Goal: Task Accomplishment & Management: Complete application form

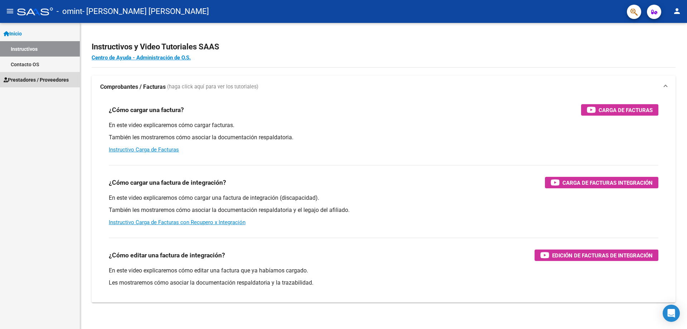
click at [29, 81] on span "Prestadores / Proveedores" at bounding box center [36, 80] width 65 height 8
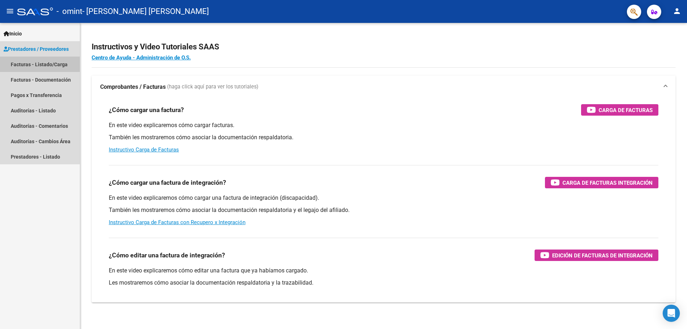
click at [35, 63] on link "Facturas - Listado/Carga" at bounding box center [40, 64] width 80 height 15
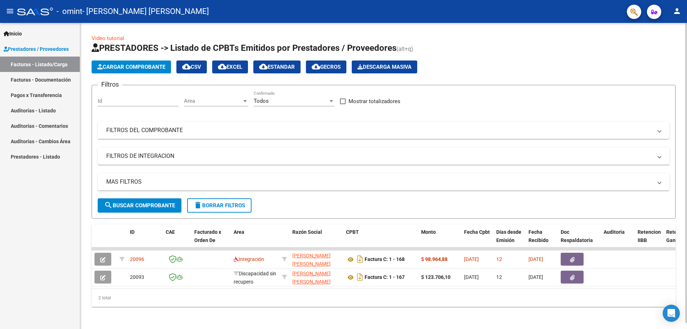
drag, startPoint x: 141, startPoint y: 64, endPoint x: 146, endPoint y: 80, distance: 16.3
click at [146, 80] on app-list-header "PRESTADORES -> Listado de CPBTs Emitidos por Prestadores / Proveedores (alt+q) …" at bounding box center [384, 130] width 584 height 176
click at [127, 67] on span "Cargar Comprobante" at bounding box center [131, 67] width 68 height 6
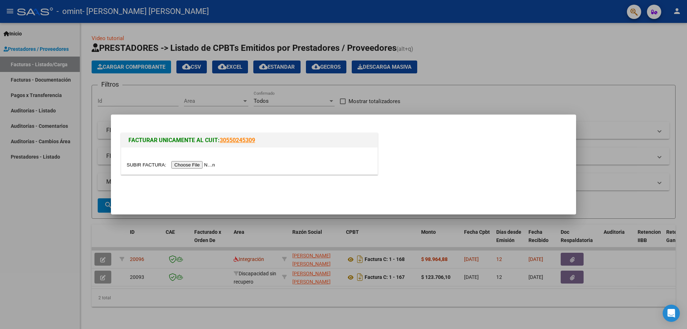
click at [192, 165] on input "file" at bounding box center [172, 165] width 91 height 8
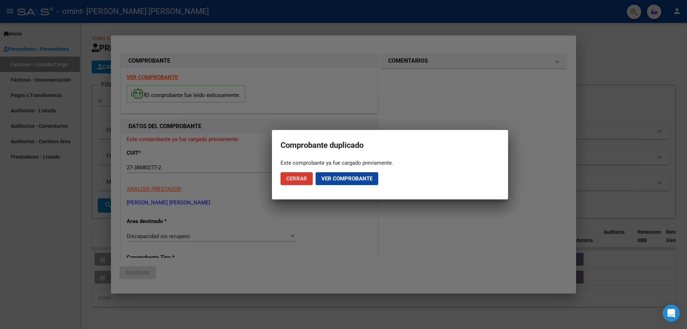
click at [350, 179] on span "Ver comprobante" at bounding box center [346, 178] width 51 height 6
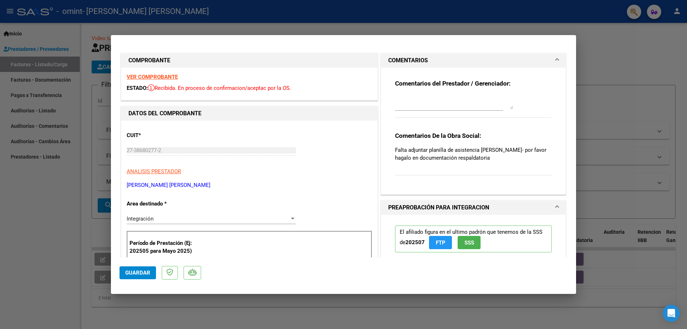
click at [138, 272] on span "Guardar" at bounding box center [137, 272] width 25 height 6
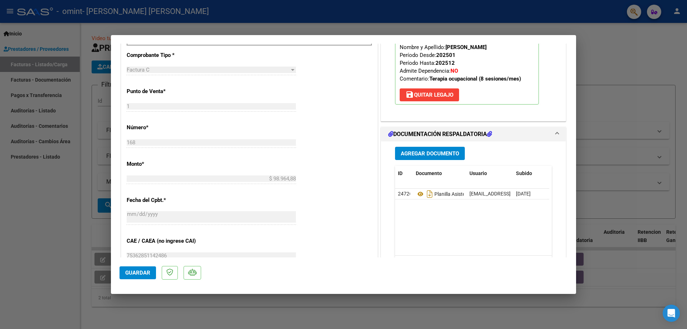
scroll to position [258, 0]
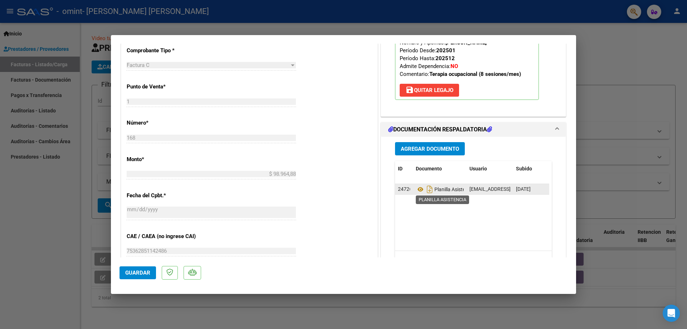
click at [445, 189] on span "Planilla Asistencia" at bounding box center [445, 189] width 59 height 6
click at [418, 189] on icon at bounding box center [420, 189] width 9 height 9
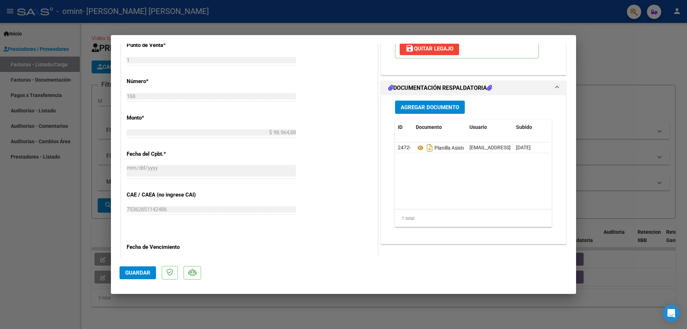
scroll to position [292, 0]
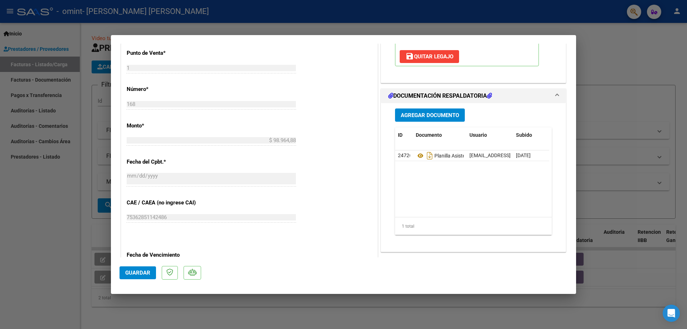
click at [427, 116] on span "Agregar Documento" at bounding box center [430, 115] width 58 height 6
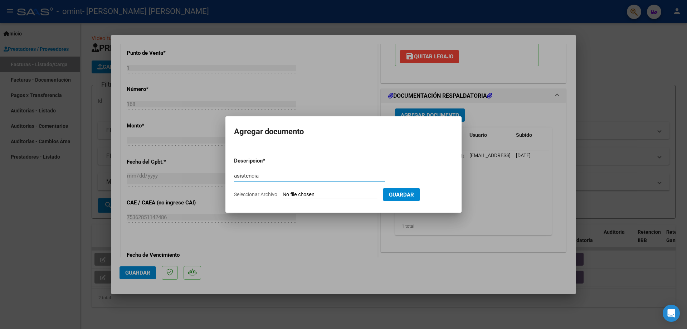
type input "asistencia"
click at [322, 194] on input "Seleccionar Archivo" at bounding box center [330, 194] width 95 height 7
type input "C:\fakepath\Asis Agosto TO.pdf"
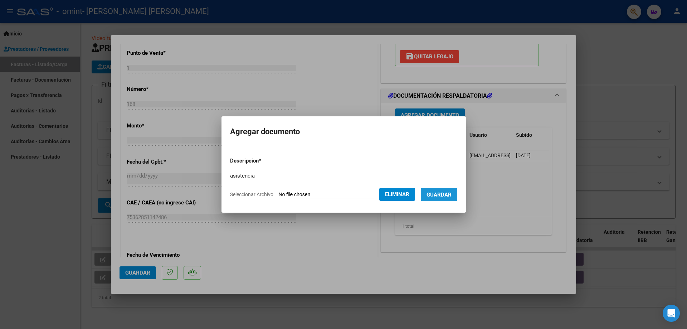
click at [443, 198] on span "Guardar" at bounding box center [439, 194] width 25 height 6
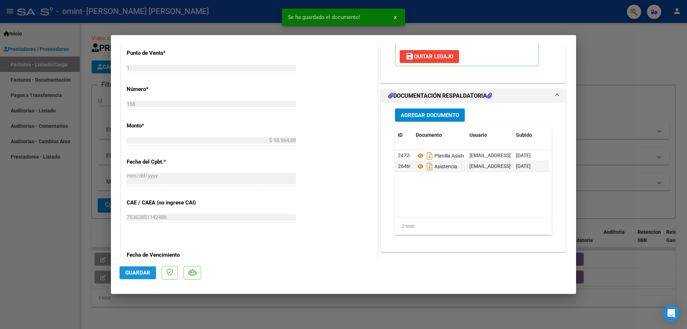
click at [137, 273] on span "Guardar" at bounding box center [137, 272] width 25 height 6
click at [627, 61] on div at bounding box center [343, 164] width 687 height 329
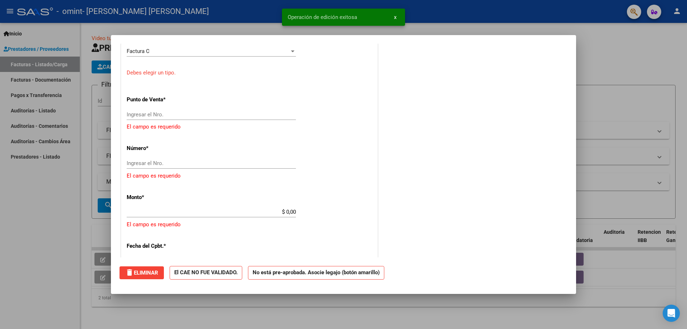
scroll to position [0, 0]
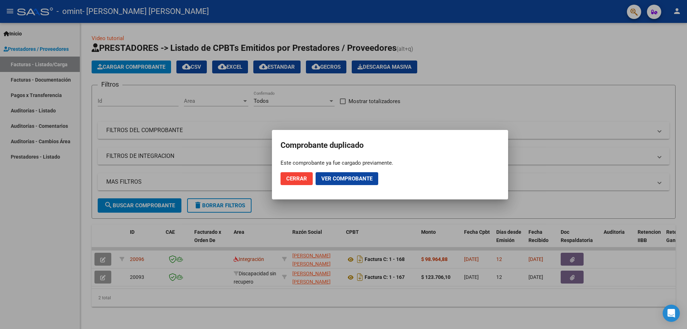
click at [254, 183] on div at bounding box center [343, 164] width 687 height 329
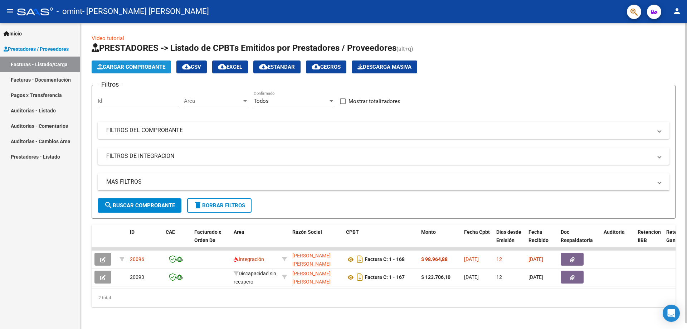
click at [126, 67] on span "Cargar Comprobante" at bounding box center [131, 67] width 68 height 6
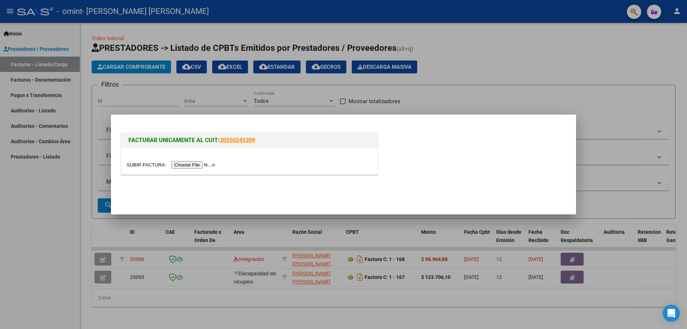
click at [194, 163] on input "file" at bounding box center [172, 165] width 91 height 8
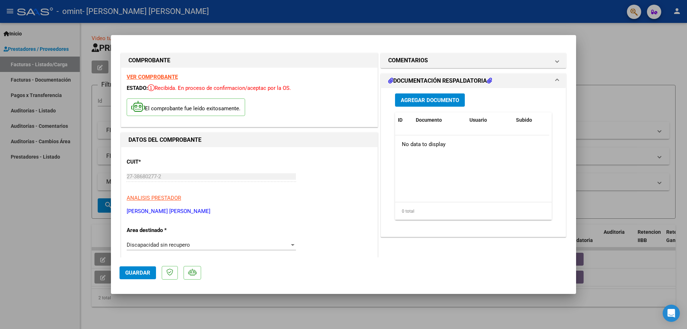
click at [632, 289] on div at bounding box center [343, 164] width 687 height 329
type input "$ 0,00"
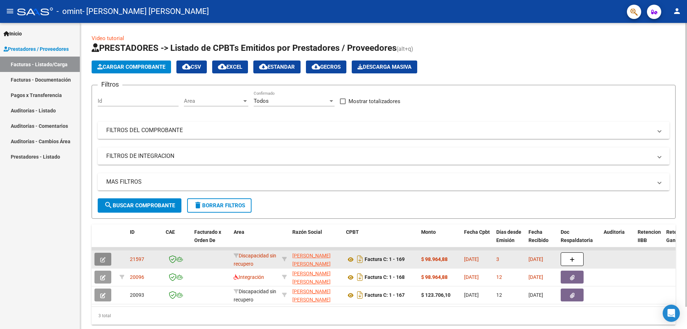
click at [104, 256] on span "button" at bounding box center [102, 259] width 5 height 6
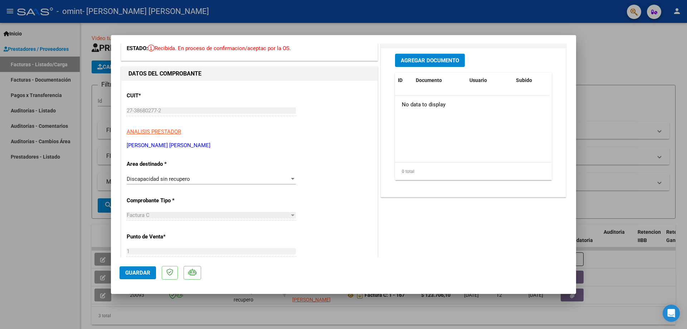
scroll to position [42, 0]
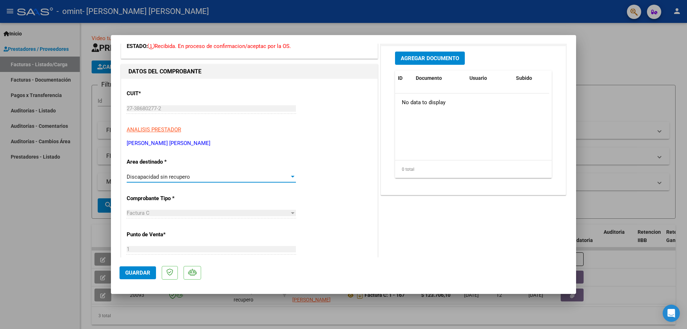
click at [292, 175] on div at bounding box center [293, 177] width 6 height 6
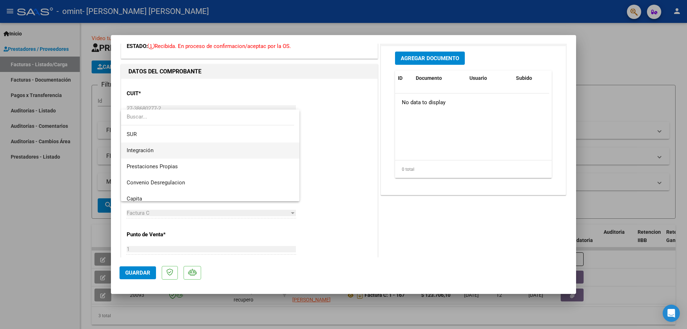
scroll to position [31, 0]
click at [155, 149] on span "Integración" at bounding box center [210, 151] width 167 height 16
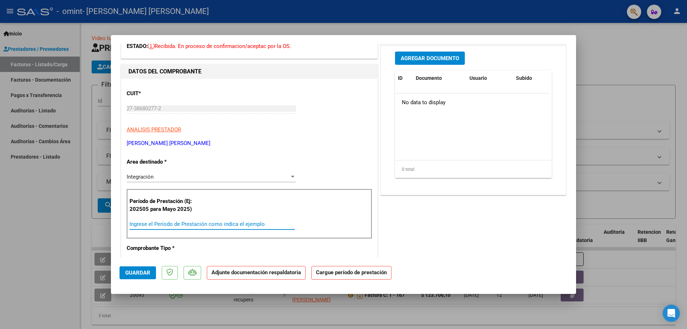
click at [194, 223] on input "Ingrese el Período de Prestación como indica el ejemplo" at bounding box center [212, 224] width 165 height 6
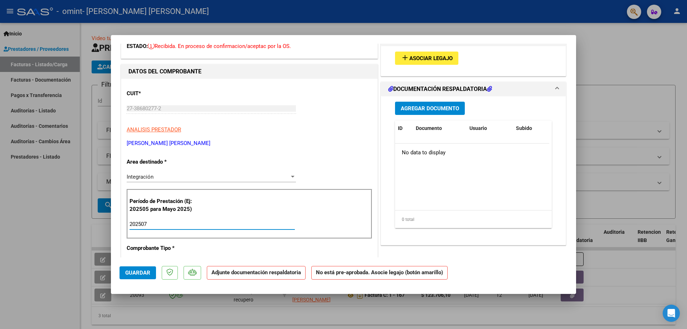
type input "202507"
click at [403, 57] on mat-icon "add" at bounding box center [405, 57] width 9 height 9
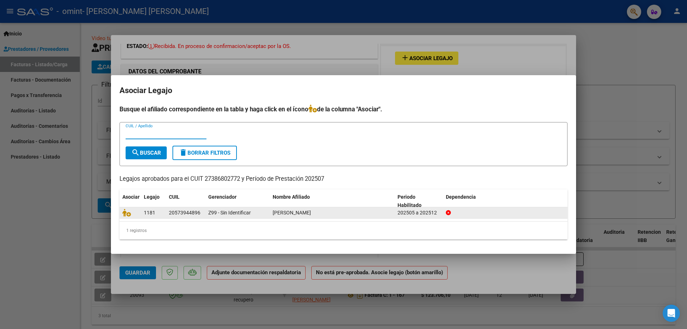
click at [151, 213] on span "1181" at bounding box center [149, 213] width 11 height 6
click at [384, 213] on div "[PERSON_NAME]" at bounding box center [332, 213] width 119 height 8
click at [136, 213] on div at bounding box center [130, 213] width 16 height 8
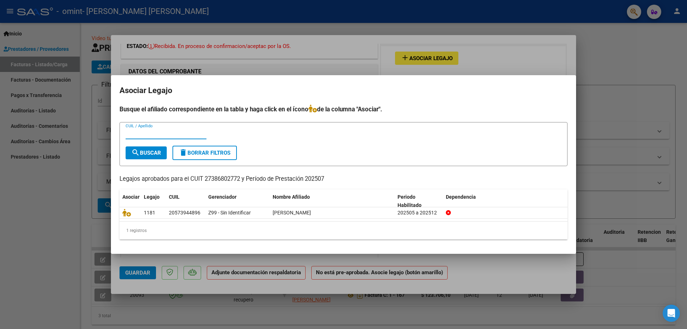
click at [140, 133] on input "CUIL / Apellido" at bounding box center [166, 133] width 81 height 6
type input "2"
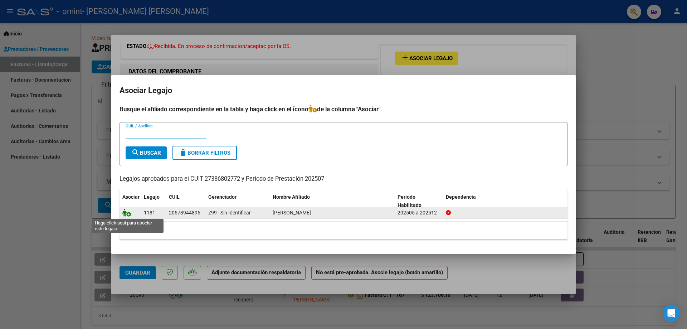
click at [128, 214] on icon at bounding box center [126, 213] width 9 height 8
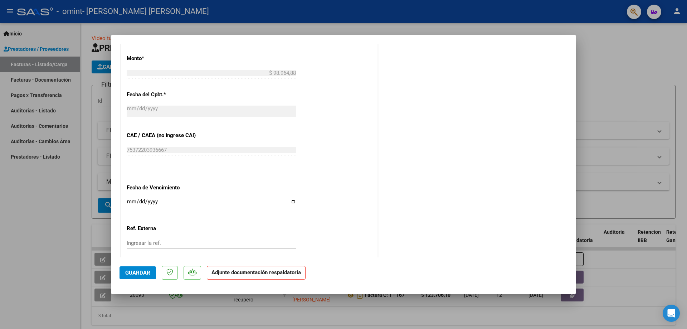
scroll to position [376, 0]
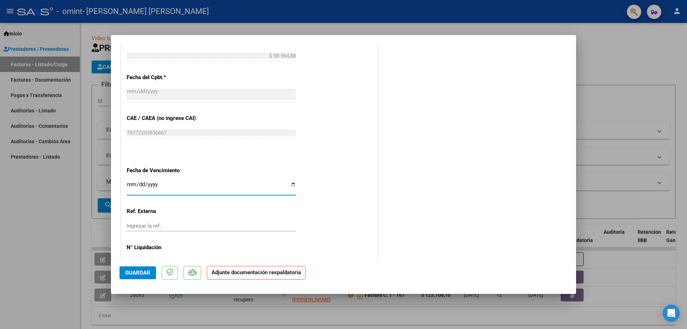
click at [290, 184] on input "Ingresar la fecha" at bounding box center [211, 186] width 169 height 11
type input "[DATE]"
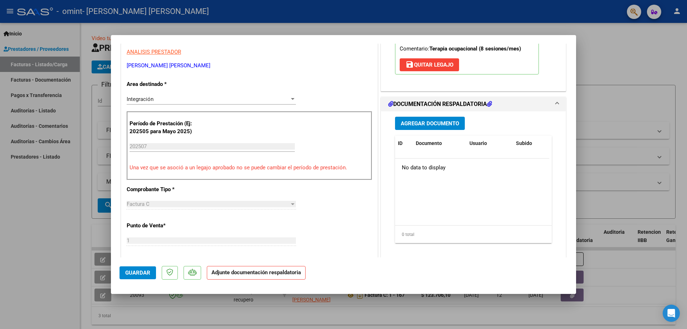
scroll to position [114, 0]
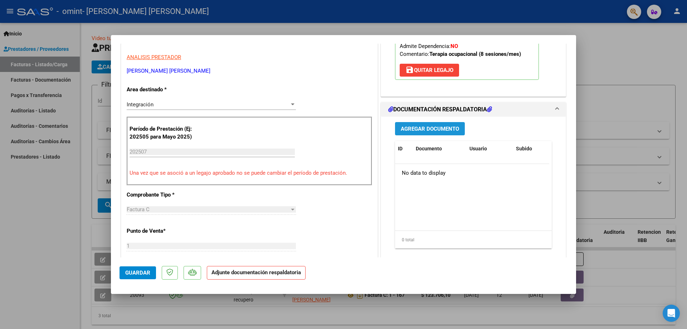
click at [427, 128] on span "Agregar Documento" at bounding box center [430, 129] width 58 height 6
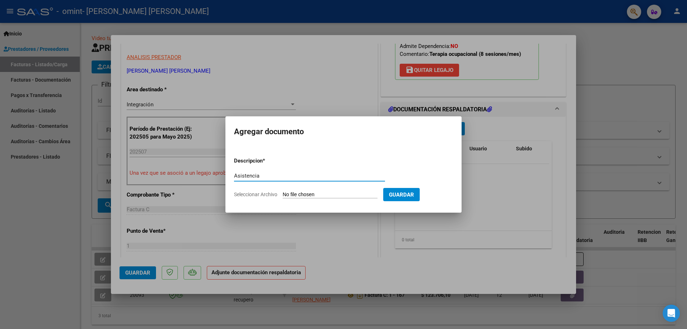
type input "Asistencia"
click at [262, 195] on span "Seleccionar Archivo" at bounding box center [255, 194] width 43 height 6
click at [283, 195] on input "Seleccionar Archivo" at bounding box center [330, 194] width 95 height 7
type input "C:\fakepath\[PERSON_NAME] TO.pdf"
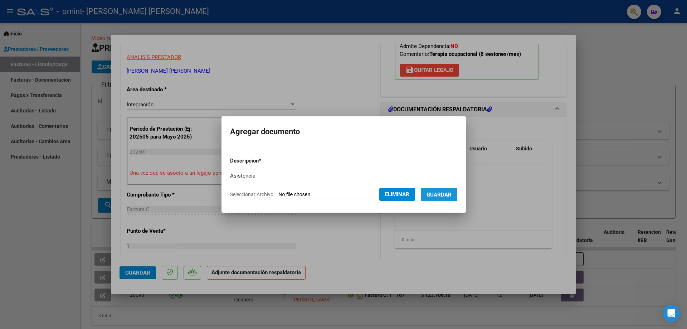
click at [446, 194] on span "Guardar" at bounding box center [439, 194] width 25 height 6
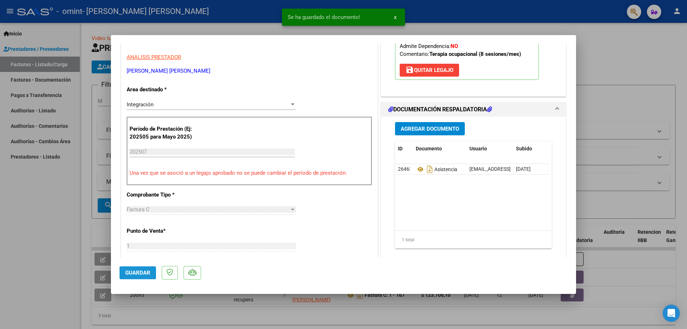
drag, startPoint x: 146, startPoint y: 272, endPoint x: 130, endPoint y: 270, distance: 16.2
click at [144, 271] on span "Guardar" at bounding box center [137, 272] width 25 height 6
click at [484, 314] on div at bounding box center [343, 164] width 687 height 329
type input "$ 0,00"
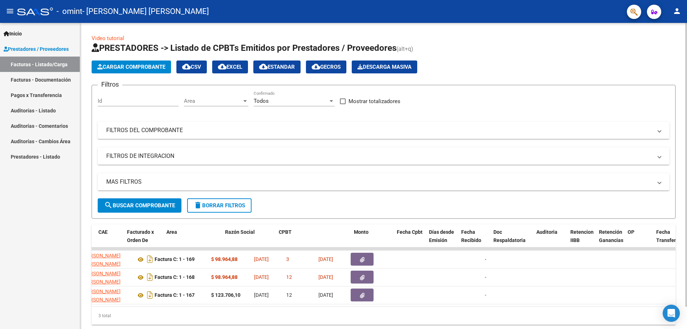
scroll to position [0, 0]
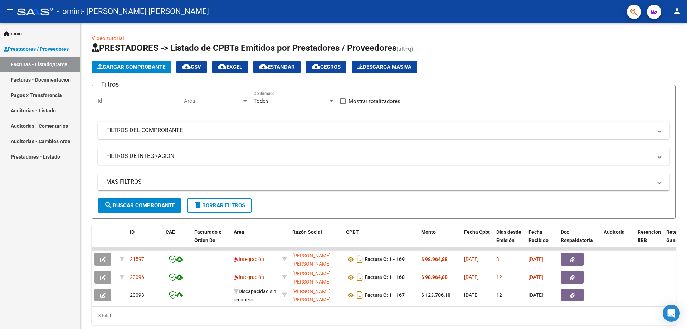
click at [676, 10] on mat-icon "person" at bounding box center [677, 11] width 9 height 9
click at [665, 48] on button "exit_to_app Salir" at bounding box center [663, 47] width 44 height 17
